Goal: Navigation & Orientation: Find specific page/section

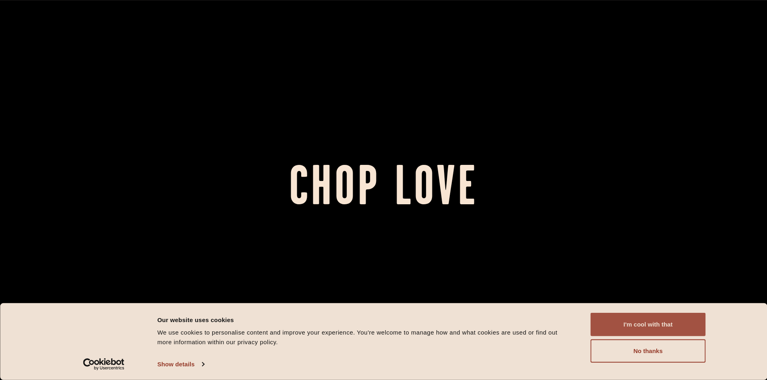
click at [608, 322] on button "I'm cool with that" at bounding box center [647, 324] width 115 height 23
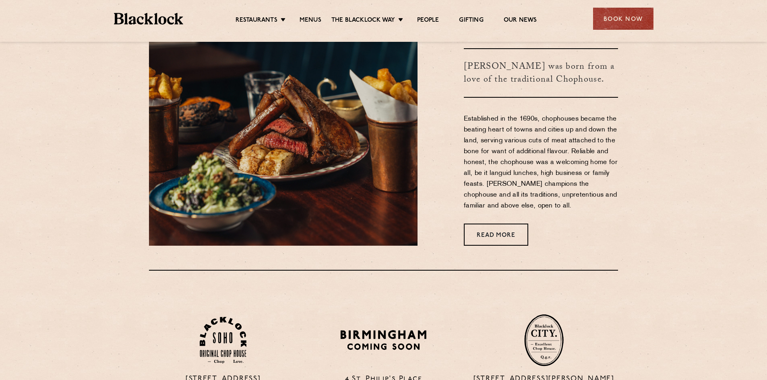
scroll to position [402, 0]
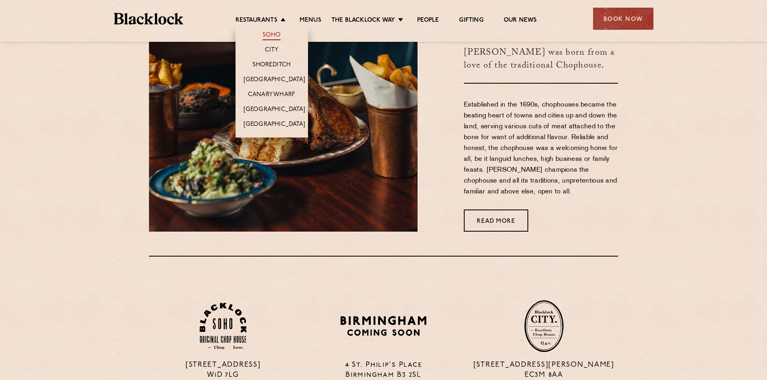
click at [269, 31] on link "Soho" at bounding box center [271, 35] width 19 height 9
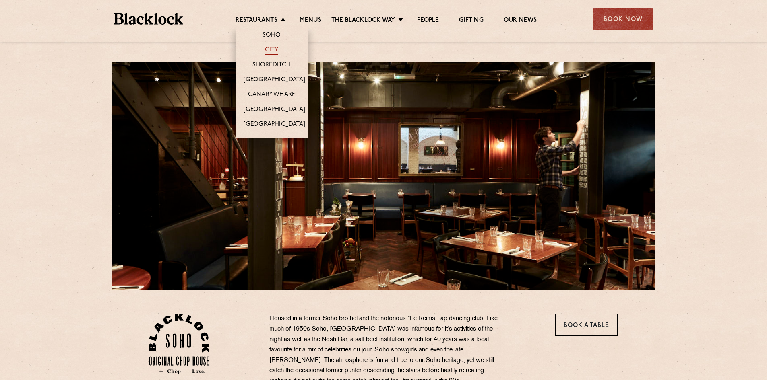
click at [269, 49] on link "City" at bounding box center [272, 50] width 14 height 9
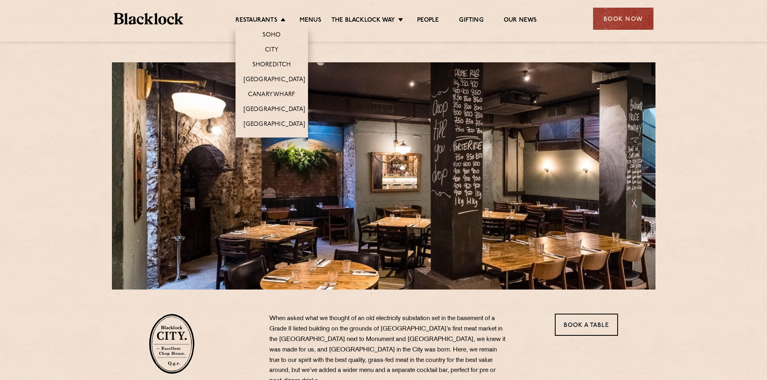
click at [256, 60] on li "Shoreditch" at bounding box center [271, 64] width 72 height 15
click at [258, 62] on link "Shoreditch" at bounding box center [271, 65] width 39 height 9
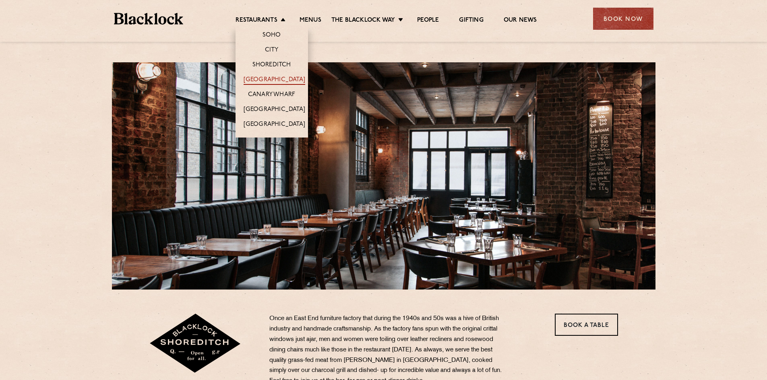
click at [274, 78] on link "[GEOGRAPHIC_DATA]" at bounding box center [274, 80] width 62 height 9
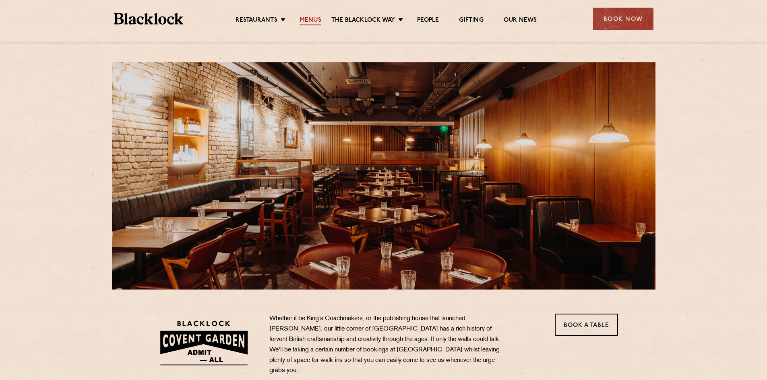
click at [308, 17] on link "Menus" at bounding box center [310, 20] width 22 height 9
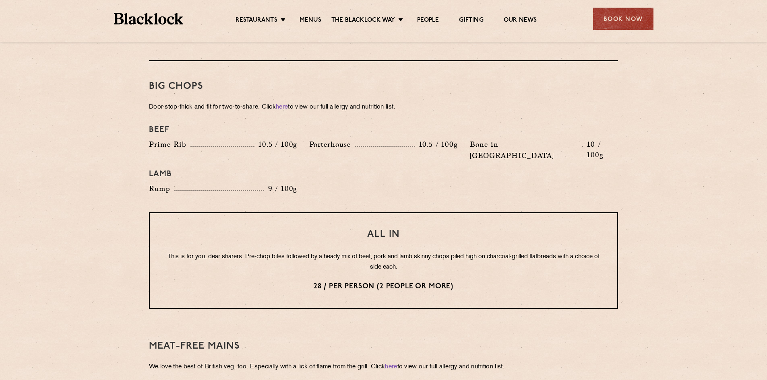
scroll to position [885, 0]
